Goal: Information Seeking & Learning: Learn about a topic

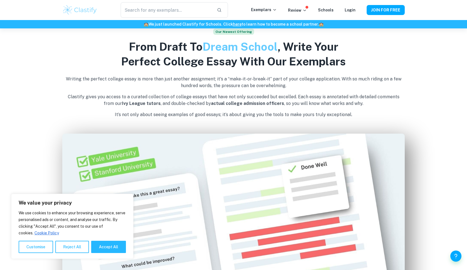
scroll to position [275, 0]
click at [64, 244] on button "Reject All" at bounding box center [72, 247] width 34 height 12
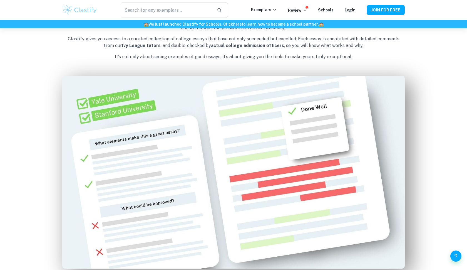
scroll to position [255, 0]
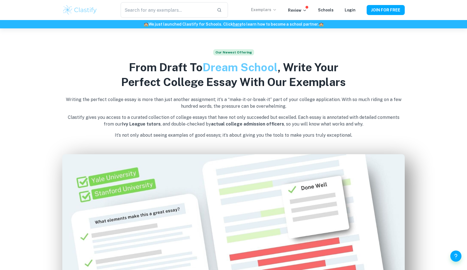
click at [275, 8] on p "Exemplars" at bounding box center [264, 10] width 26 height 6
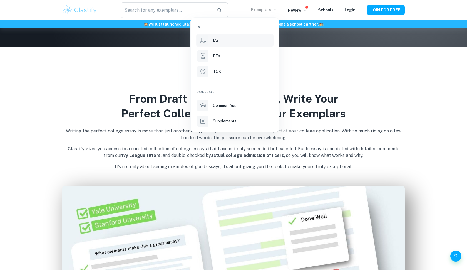
scroll to position [223, 0]
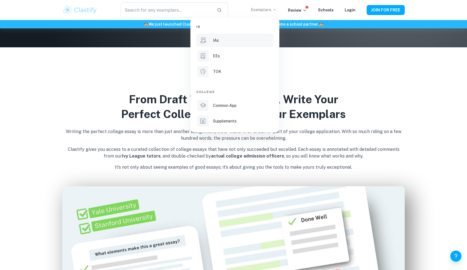
click at [238, 38] on div "IAs" at bounding box center [243, 40] width 60 height 6
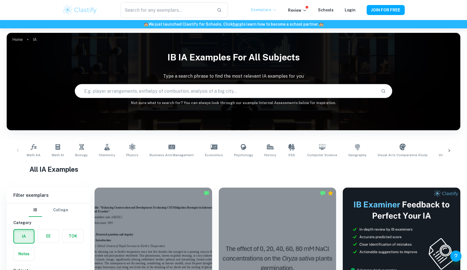
scroll to position [43, 0]
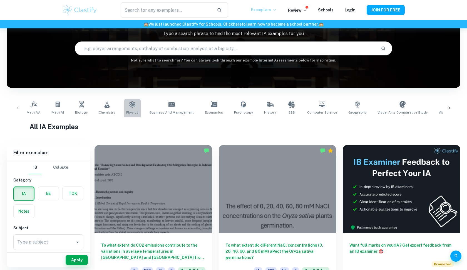
click at [129, 106] on icon at bounding box center [132, 104] width 6 height 7
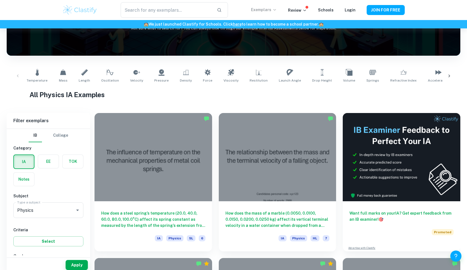
scroll to position [80, 0]
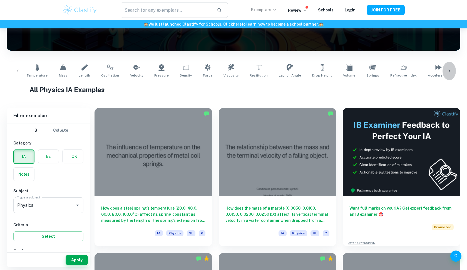
click at [444, 73] on div at bounding box center [449, 71] width 13 height 18
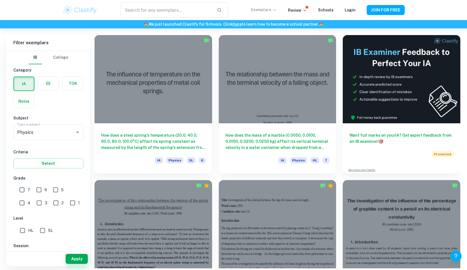
scroll to position [151, 0]
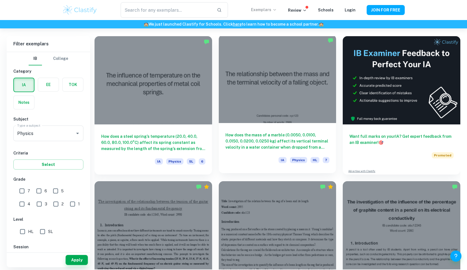
click at [270, 147] on h6 "How does the mass of a marble (0.0050, 0.0100, 0.0150, 0.0200, 0.0250 kg) affec…" at bounding box center [278, 141] width 104 height 18
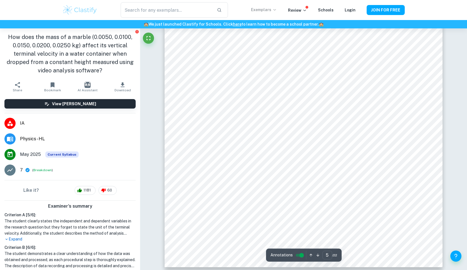
scroll to position [1954, 0]
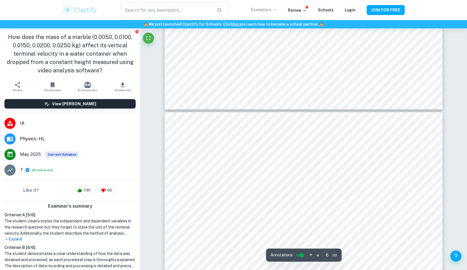
type input "5"
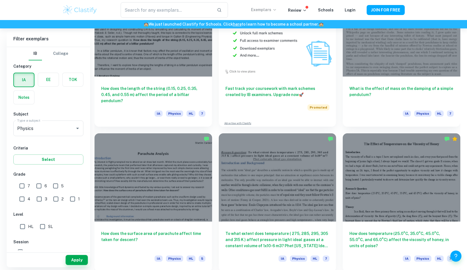
scroll to position [1253, 0]
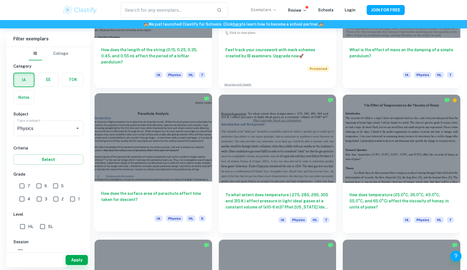
click at [169, 157] on div at bounding box center [154, 137] width 118 height 88
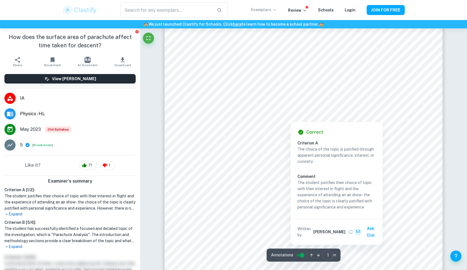
scroll to position [62, 0]
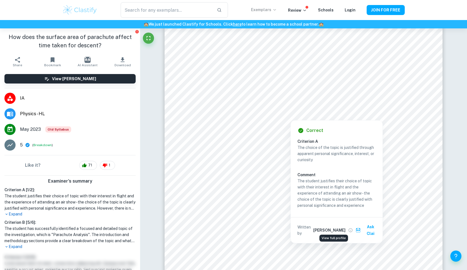
click at [348, 229] on icon "View full profile" at bounding box center [350, 230] width 5 height 5
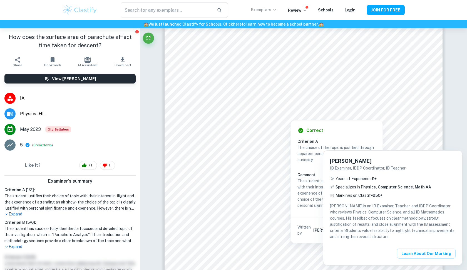
click at [425, 131] on div at bounding box center [233, 135] width 467 height 270
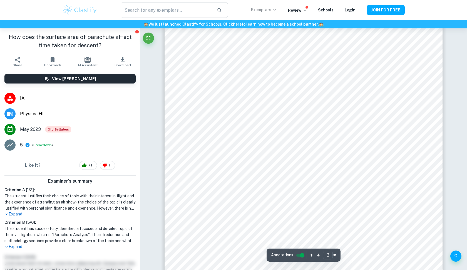
scroll to position [1026, 0]
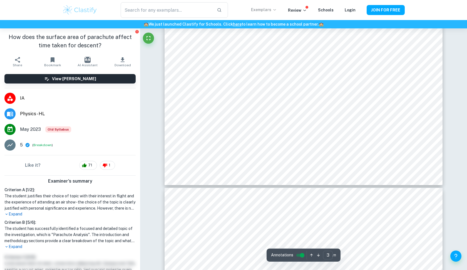
type input "4"
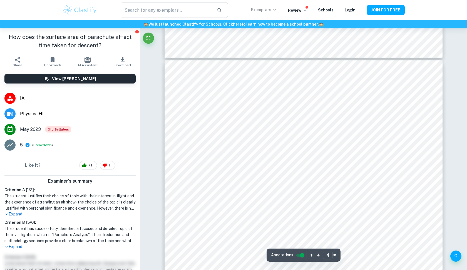
scroll to position [1250, 0]
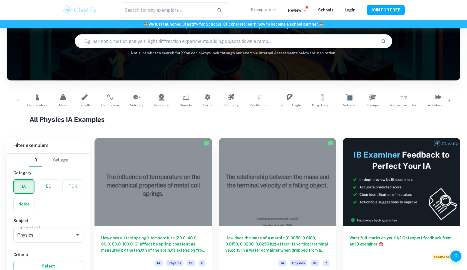
scroll to position [95, 0]
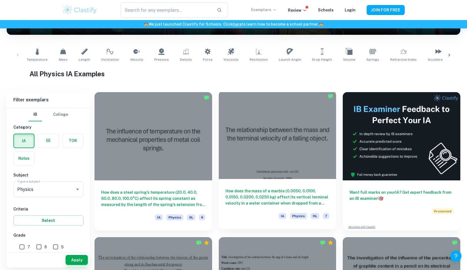
click at [270, 138] on div at bounding box center [278, 135] width 118 height 88
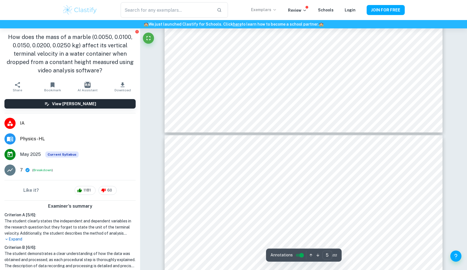
scroll to position [1903, 0]
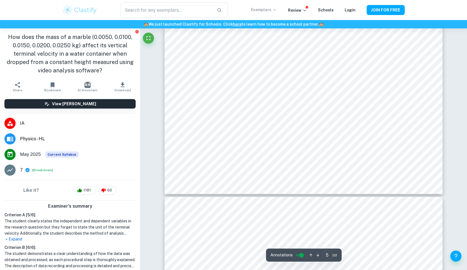
type input "6"
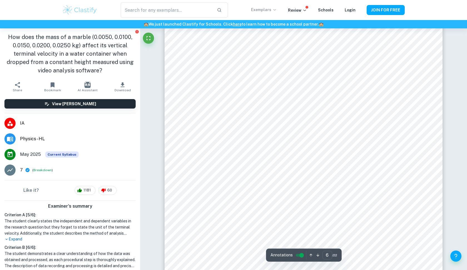
scroll to position [2127, 0]
click at [41, 170] on button "Breakdown" at bounding box center [42, 170] width 18 height 5
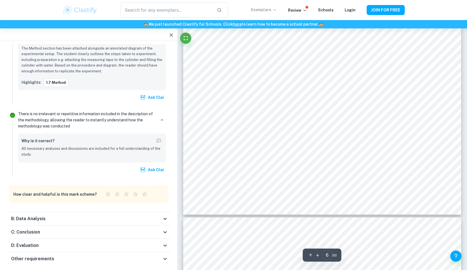
scroll to position [2194, 0]
click at [123, 215] on div "B: Data Analysis" at bounding box center [86, 218] width 151 height 7
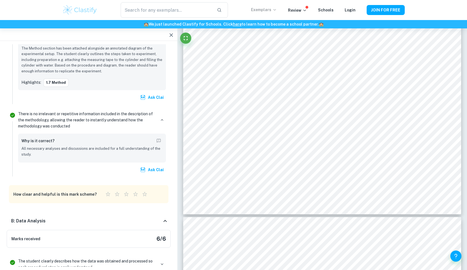
click at [123, 218] on div "B: Data Analysis" at bounding box center [86, 221] width 151 height 7
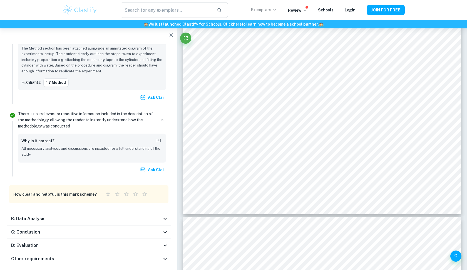
click at [124, 229] on div "C: Conclusion" at bounding box center [86, 232] width 151 height 7
click at [124, 230] on div "C: Conclusion" at bounding box center [89, 239] width 164 height 18
click at [124, 229] on div "C: Conclusion" at bounding box center [86, 232] width 151 height 7
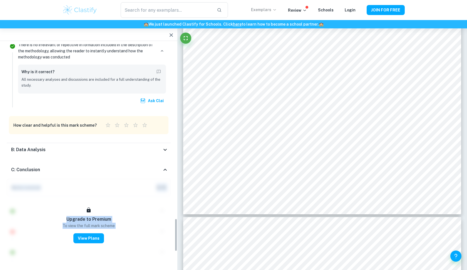
scroll to position [1181, 0]
click at [129, 166] on div "C: Conclusion" at bounding box center [86, 169] width 151 height 7
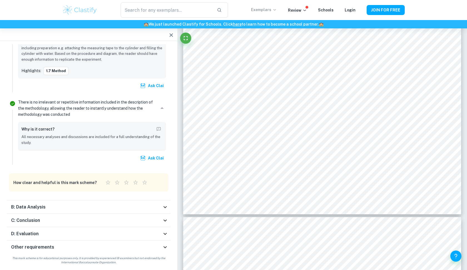
scroll to position [1111, 0]
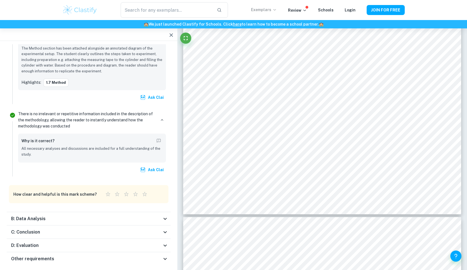
click at [123, 239] on div "D: Evaluation" at bounding box center [89, 245] width 164 height 13
click at [123, 249] on div "D: Evaluation" at bounding box center [86, 252] width 151 height 7
click at [122, 255] on div "Other requirements" at bounding box center [86, 258] width 151 height 7
click at [122, 257] on div "Other requirements" at bounding box center [89, 266] width 164 height 18
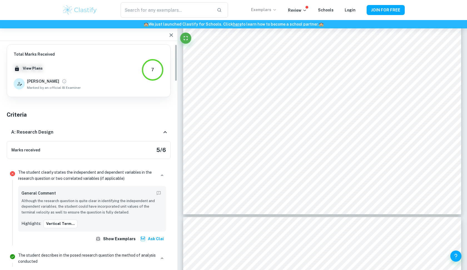
scroll to position [0, 0]
click at [137, 131] on div "A: Research Design" at bounding box center [86, 132] width 151 height 7
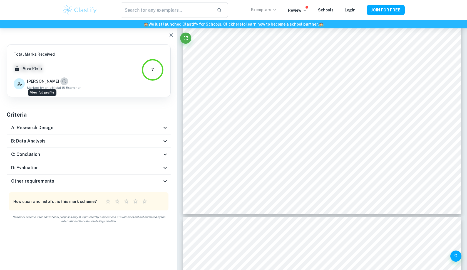
click at [62, 80] on icon "View full profile" at bounding box center [64, 81] width 5 height 5
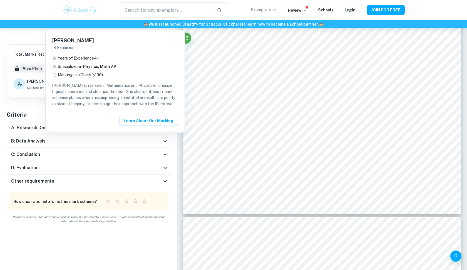
click at [40, 92] on div at bounding box center [233, 135] width 467 height 270
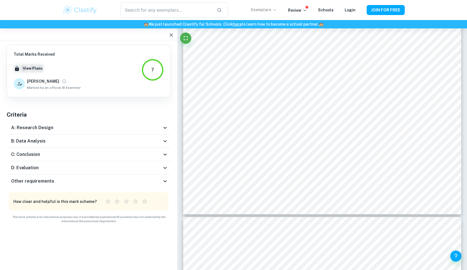
click at [29, 67] on button "View Plans" at bounding box center [32, 68] width 23 height 8
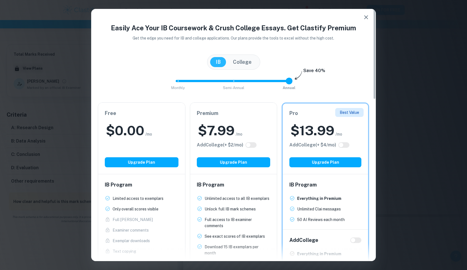
click at [244, 61] on button "College" at bounding box center [243, 62] width 30 height 10
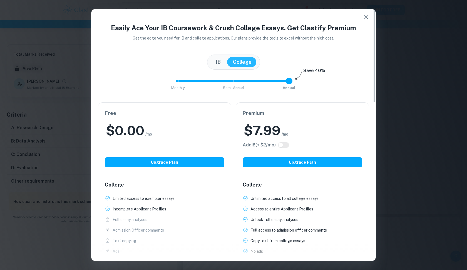
click at [217, 61] on button "IB" at bounding box center [218, 62] width 16 height 10
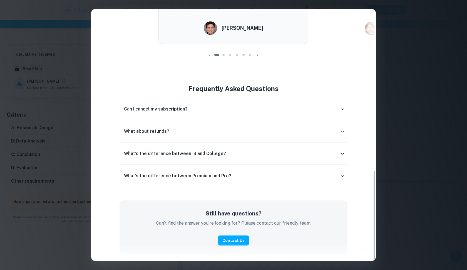
scroll to position [449, 0]
click at [213, 152] on h6 "What's the difference between IB and College?" at bounding box center [175, 153] width 102 height 7
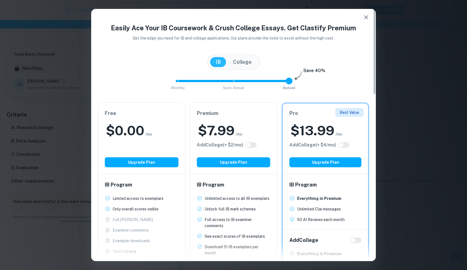
scroll to position [0, 0]
click at [365, 19] on icon "button" at bounding box center [366, 17] width 7 height 7
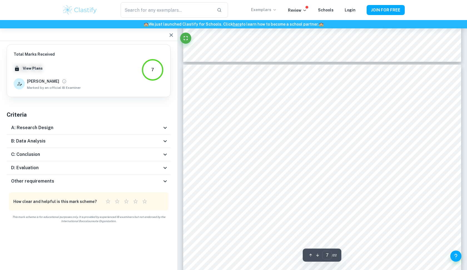
type input "6"
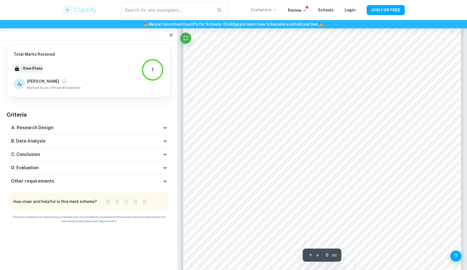
scroll to position [2029, 0]
